Goal: Navigation & Orientation: Find specific page/section

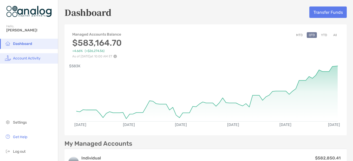
click at [32, 56] on span "Account Activity" at bounding box center [27, 58] width 28 height 4
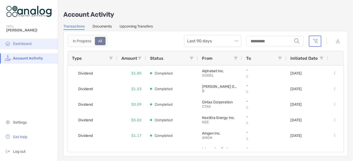
click at [30, 45] on span "Dashboard" at bounding box center [22, 44] width 18 height 4
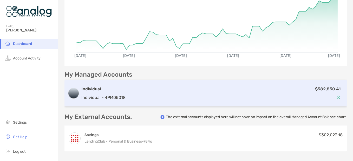
scroll to position [78, 0]
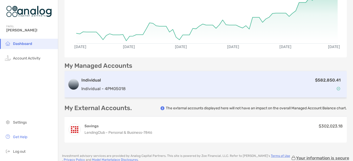
click at [108, 87] on p "Individual - 4PM05018" at bounding box center [103, 88] width 44 height 6
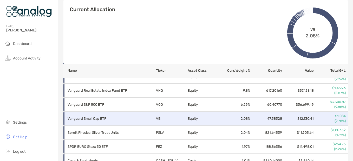
scroll to position [208, 0]
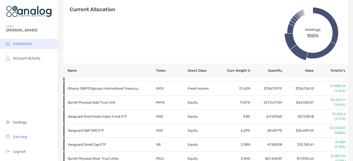
click at [31, 44] on span "Dashboard" at bounding box center [22, 44] width 18 height 4
